Goal: Information Seeking & Learning: Understand process/instructions

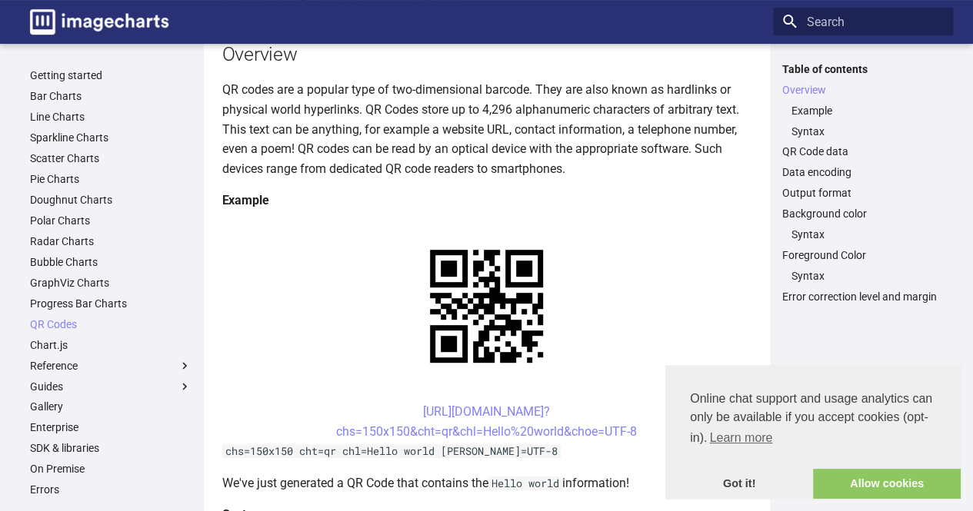
scroll to position [231, 0]
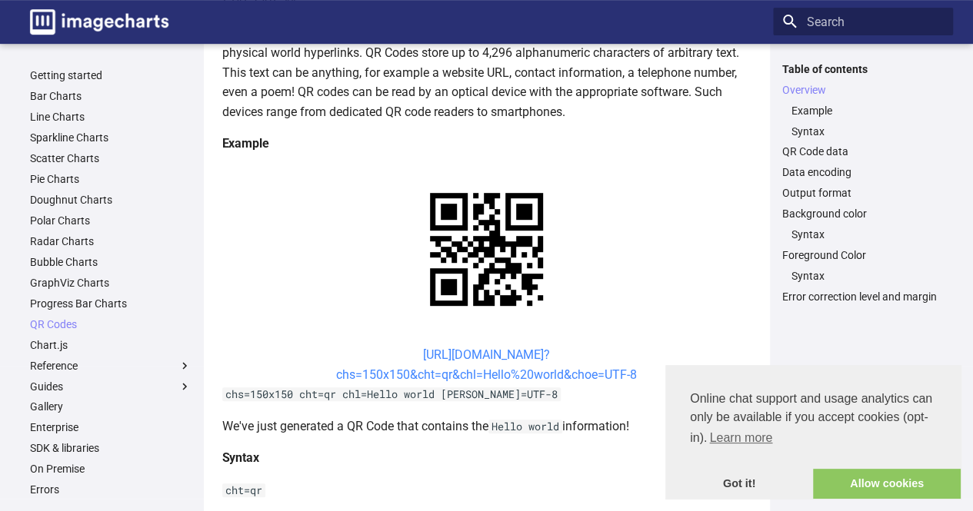
click at [477, 377] on link "[URL][DOMAIN_NAME]? chs=150x150&cht=qr&chl=Hello%20world&choe=UTF-8" at bounding box center [486, 364] width 301 height 35
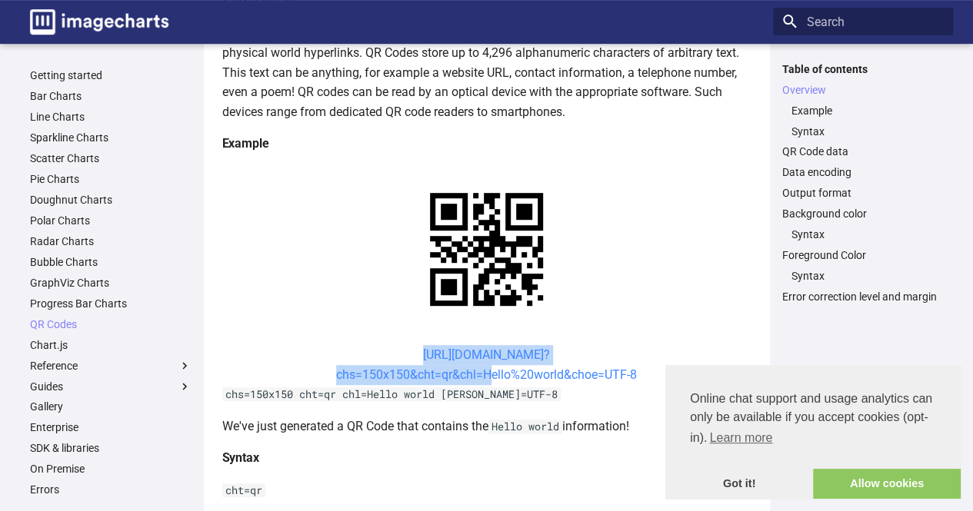
drag, startPoint x: 389, startPoint y: 351, endPoint x: 480, endPoint y: 380, distance: 95.3
click at [480, 380] on center "[URL][DOMAIN_NAME]? chs=150x150&cht=qr&chl=Hello%20world&choe=UTF-8" at bounding box center [486, 364] width 529 height 39
copy link "[URL][DOMAIN_NAME]? chs=150x150&cht=qr&chl="
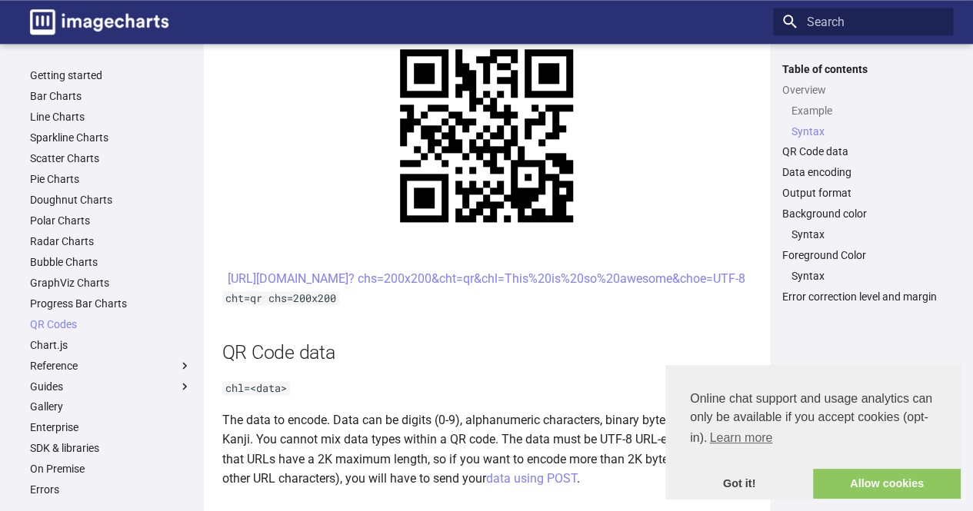
scroll to position [714, 0]
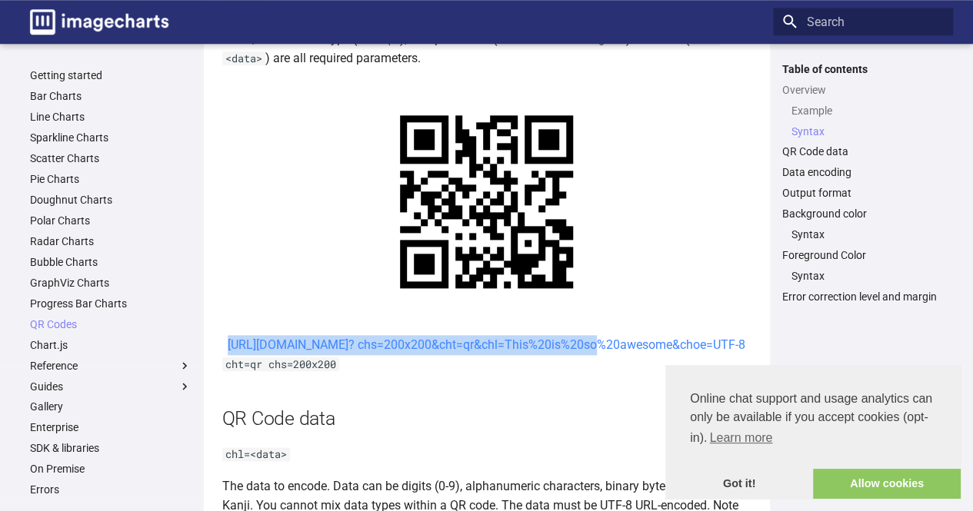
drag, startPoint x: 394, startPoint y: 344, endPoint x: 452, endPoint y: 357, distance: 60.0
click at [452, 355] on center "[URL][DOMAIN_NAME]? chs=200x200&cht=qr&chl=This%20is%20so%20awesome&choe=UTF-8" at bounding box center [486, 345] width 529 height 20
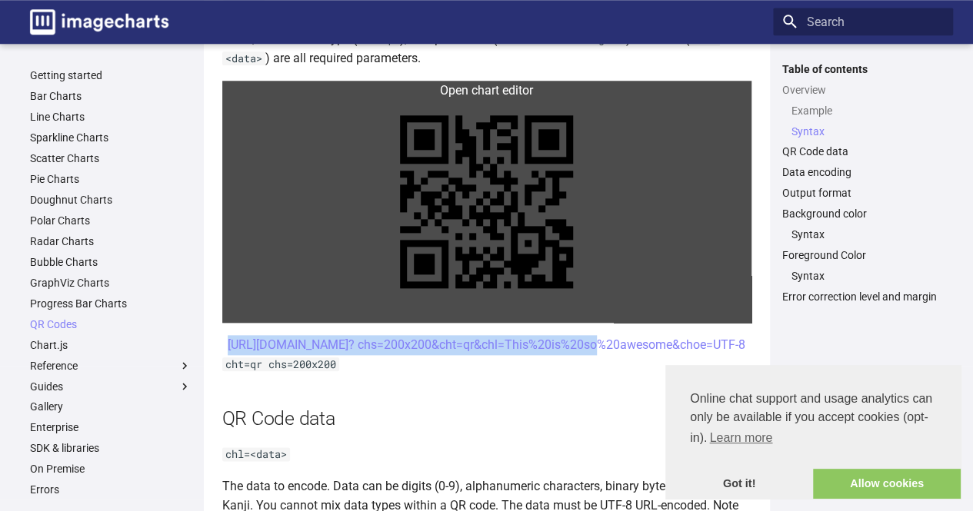
click at [628, 238] on link at bounding box center [486, 202] width 529 height 242
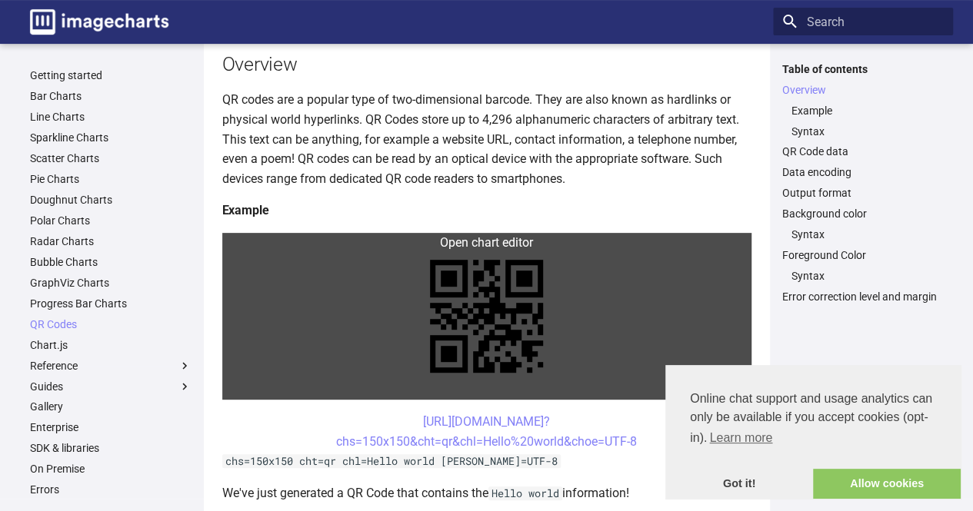
scroll to position [308, 0]
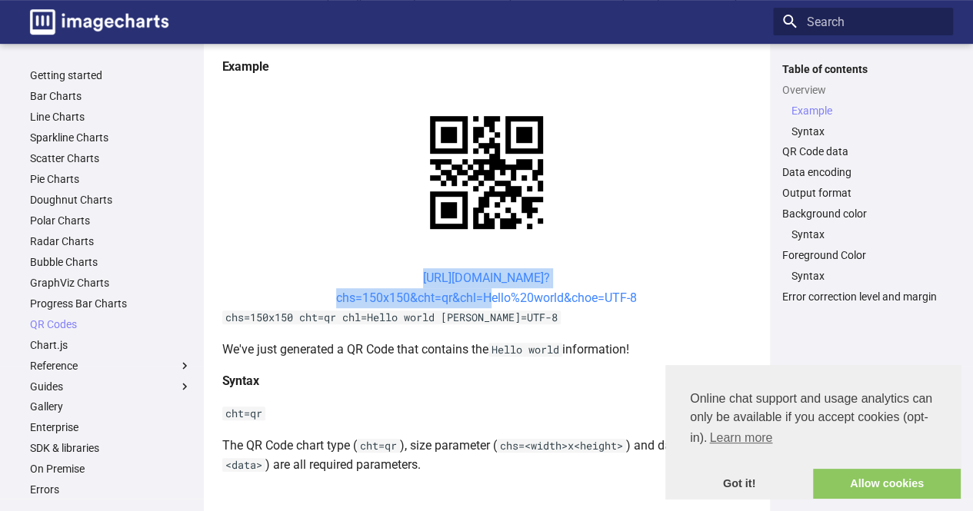
drag, startPoint x: 391, startPoint y: 274, endPoint x: 479, endPoint y: 294, distance: 90.5
click at [479, 294] on center "[URL][DOMAIN_NAME]? chs=150x150&cht=qr&chl=Hello%20world&choe=UTF-8" at bounding box center [486, 287] width 529 height 39
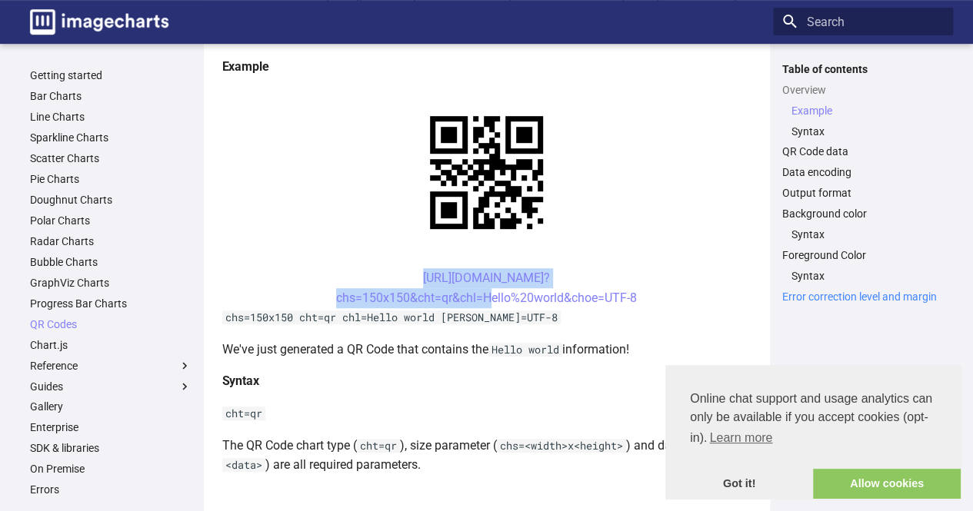
copy link "[URL][DOMAIN_NAME]? chs=150x150&cht=qr&chl="
